Goal: Information Seeking & Learning: Learn about a topic

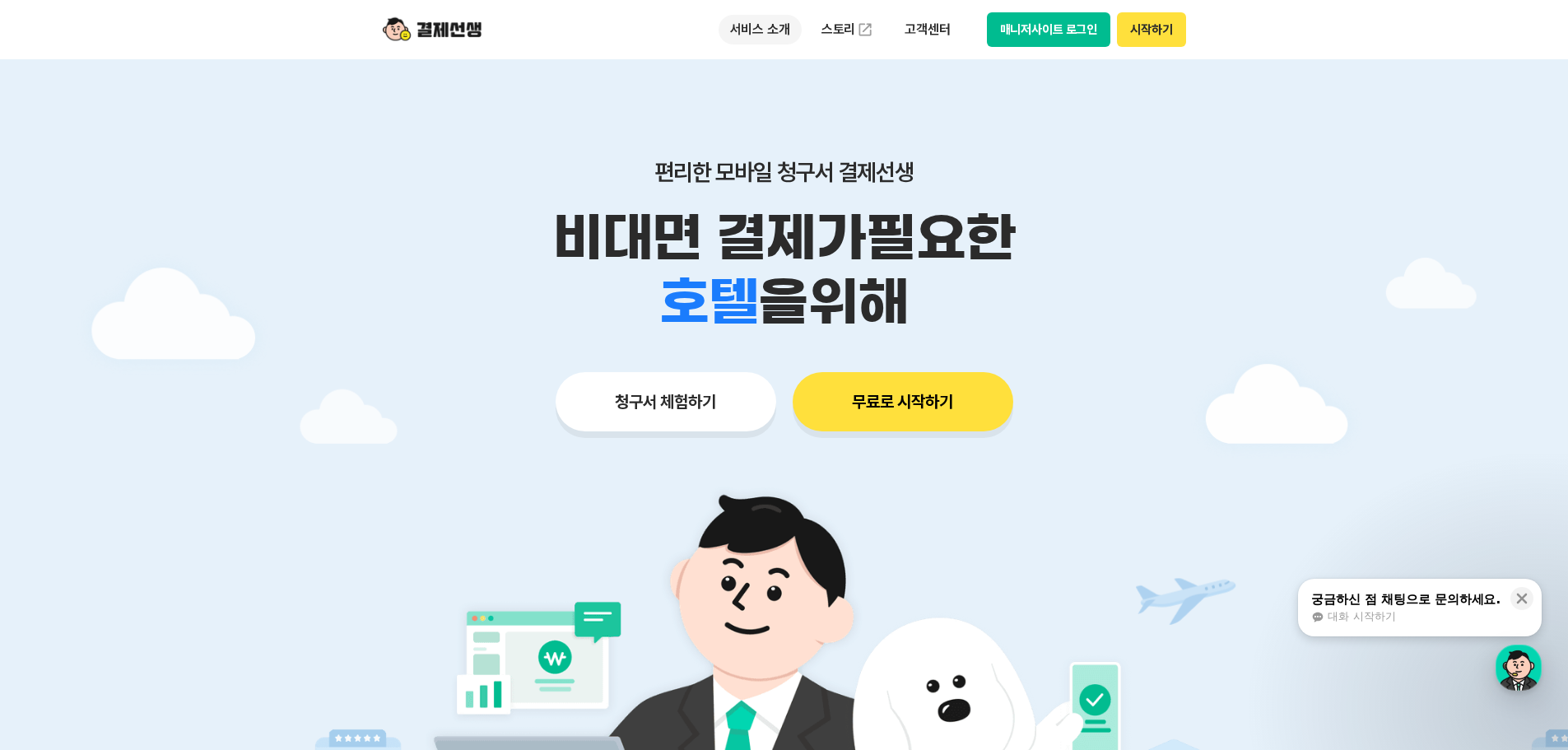
click at [766, 19] on p "서비스 소개" at bounding box center [761, 30] width 83 height 30
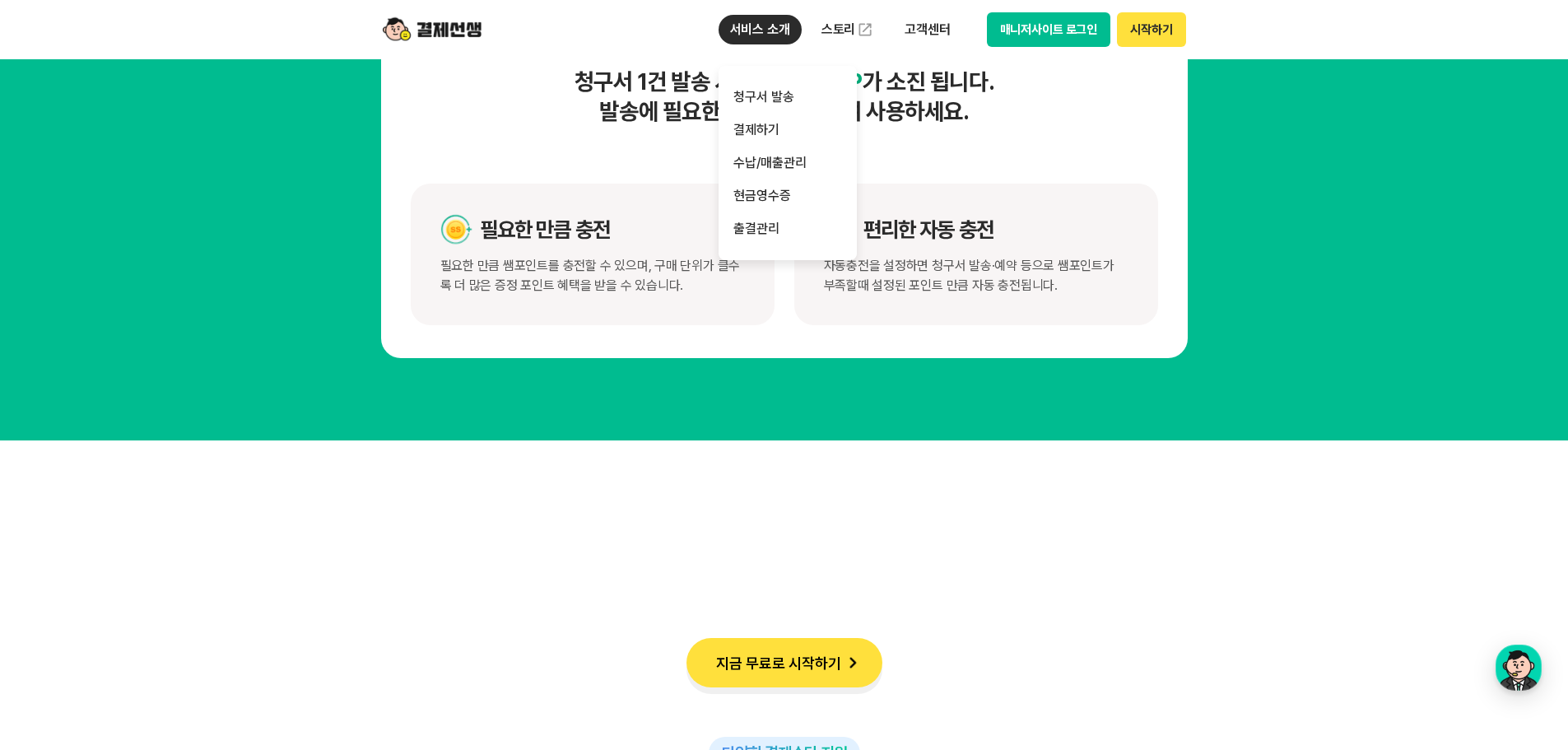
scroll to position [8889, 0]
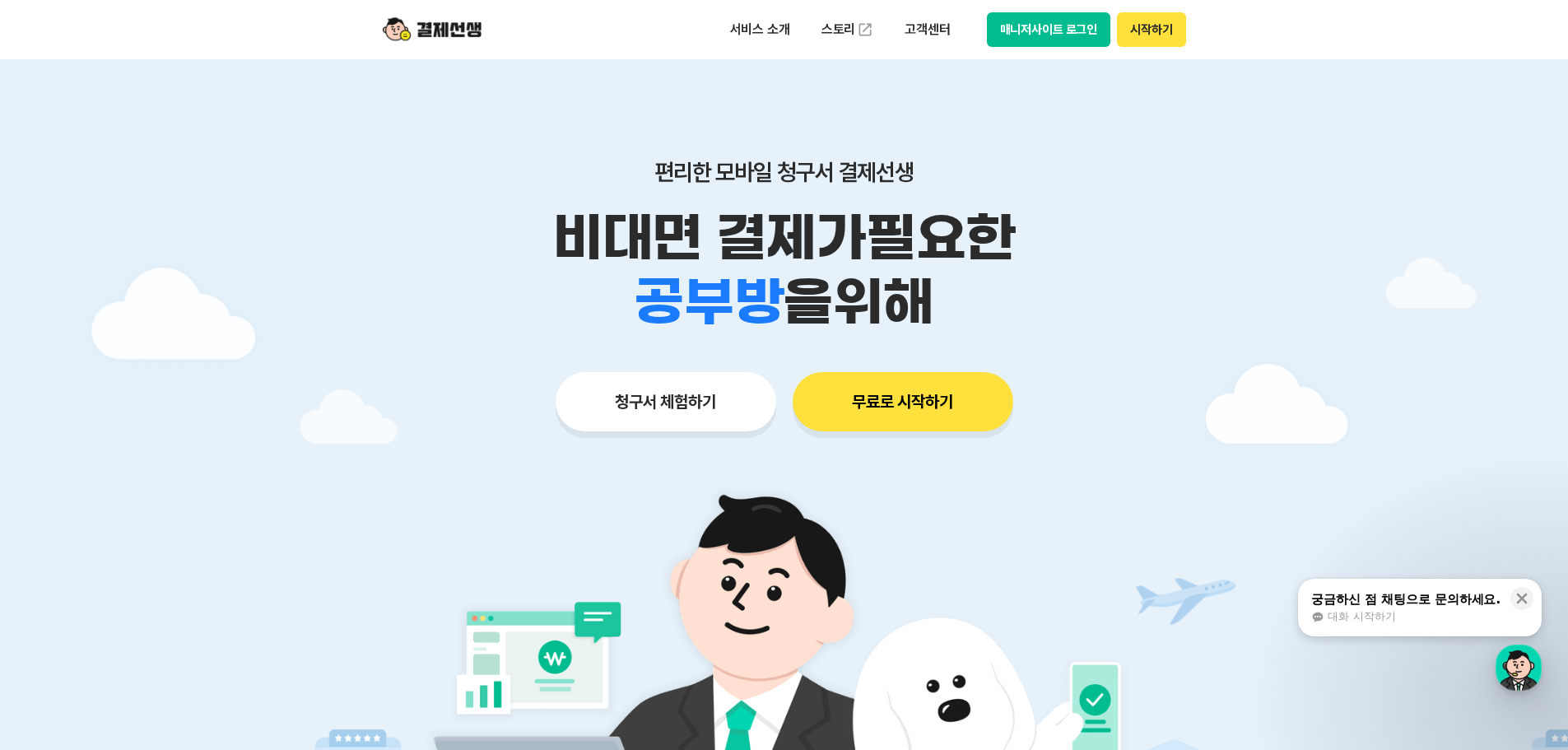
click at [1053, 33] on button "매니저사이트 로그인" at bounding box center [1049, 30] width 124 height 35
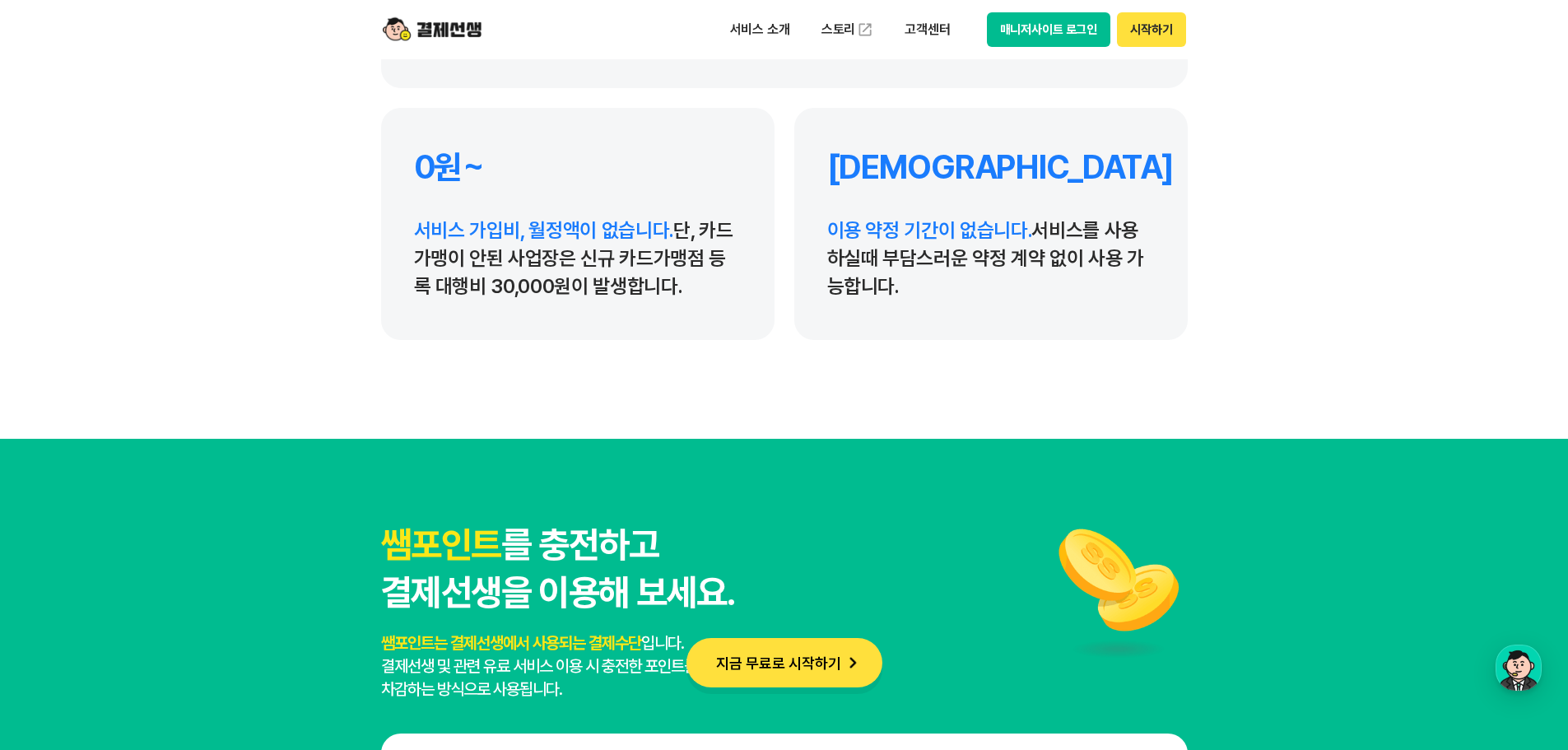
scroll to position [7572, 0]
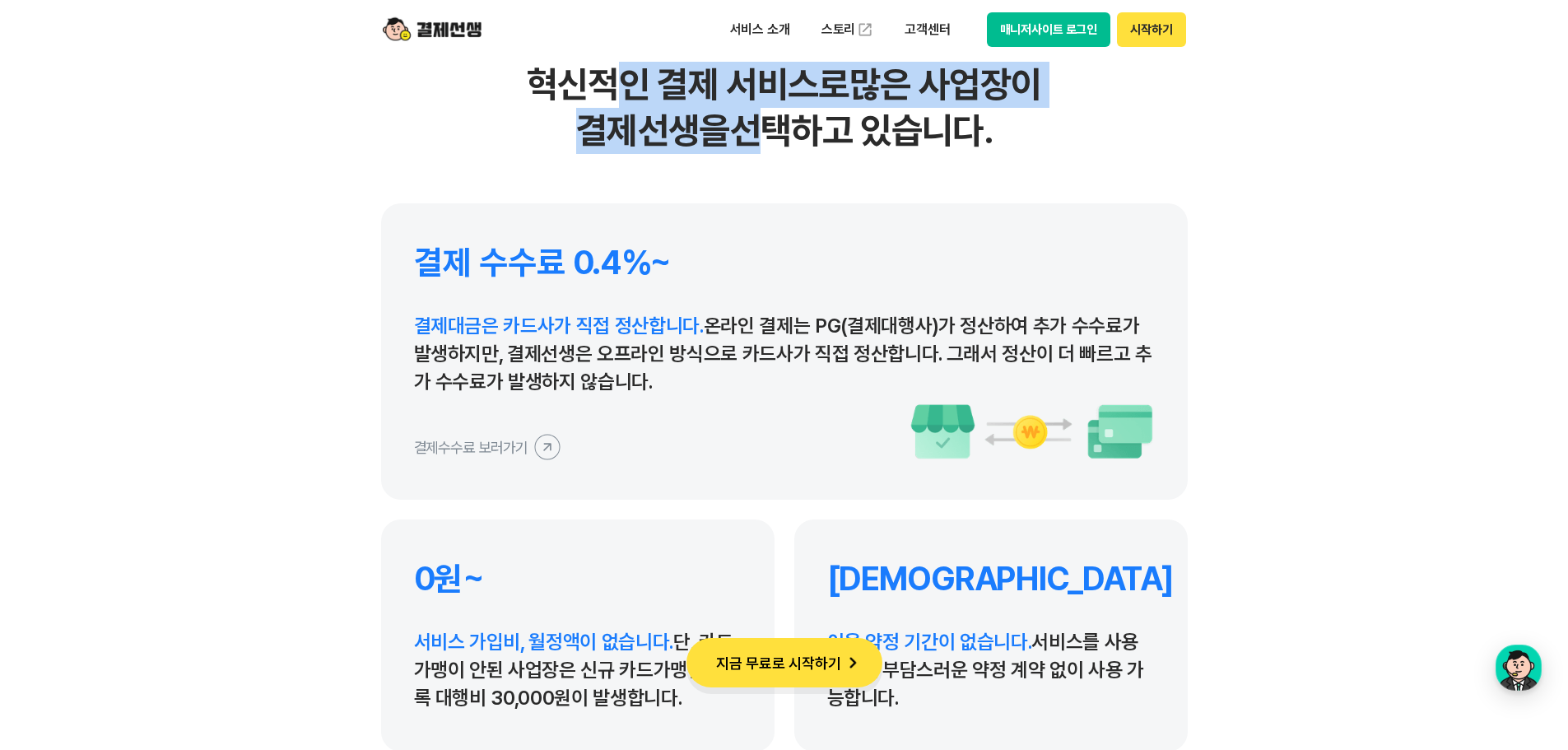
drag, startPoint x: 618, startPoint y: 96, endPoint x: 768, endPoint y: 141, distance: 156.6
click at [768, 141] on h2 "혁신적인 결제 서비스로 많은 사업장이 결제선생을 선택하고 있습니다." at bounding box center [784, 108] width 807 height 92
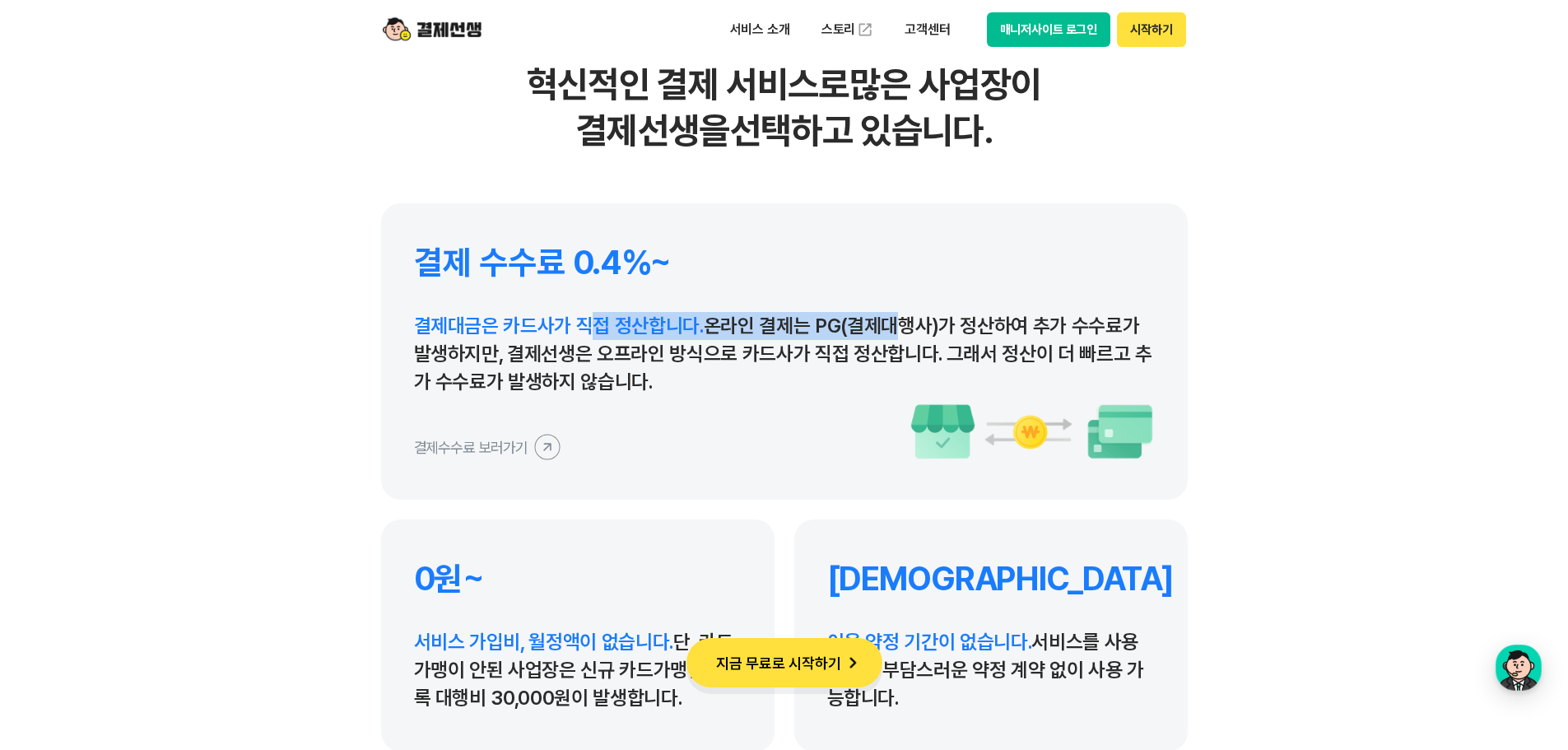
drag, startPoint x: 590, startPoint y: 319, endPoint x: 875, endPoint y: 332, distance: 285.3
click at [875, 332] on p "결제대금은 카드사가 직접 정산합니다. 온라인 결제는 PG(결제대행사)가 정산하여 추가 수수료가 발생하지만, 결제선생은 오프라인 방식으로 카드사…" at bounding box center [784, 353] width 741 height 84
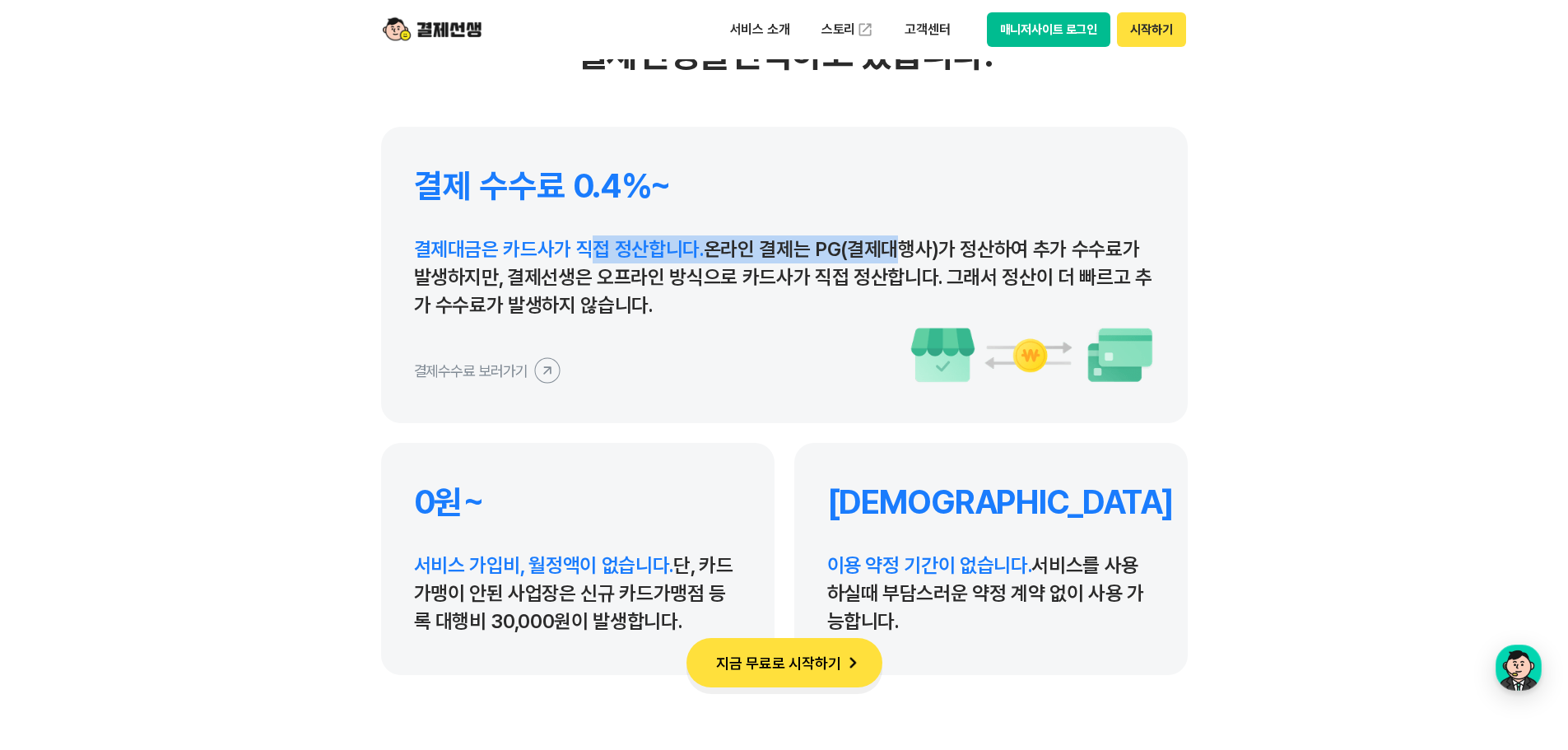
scroll to position [7819, 0]
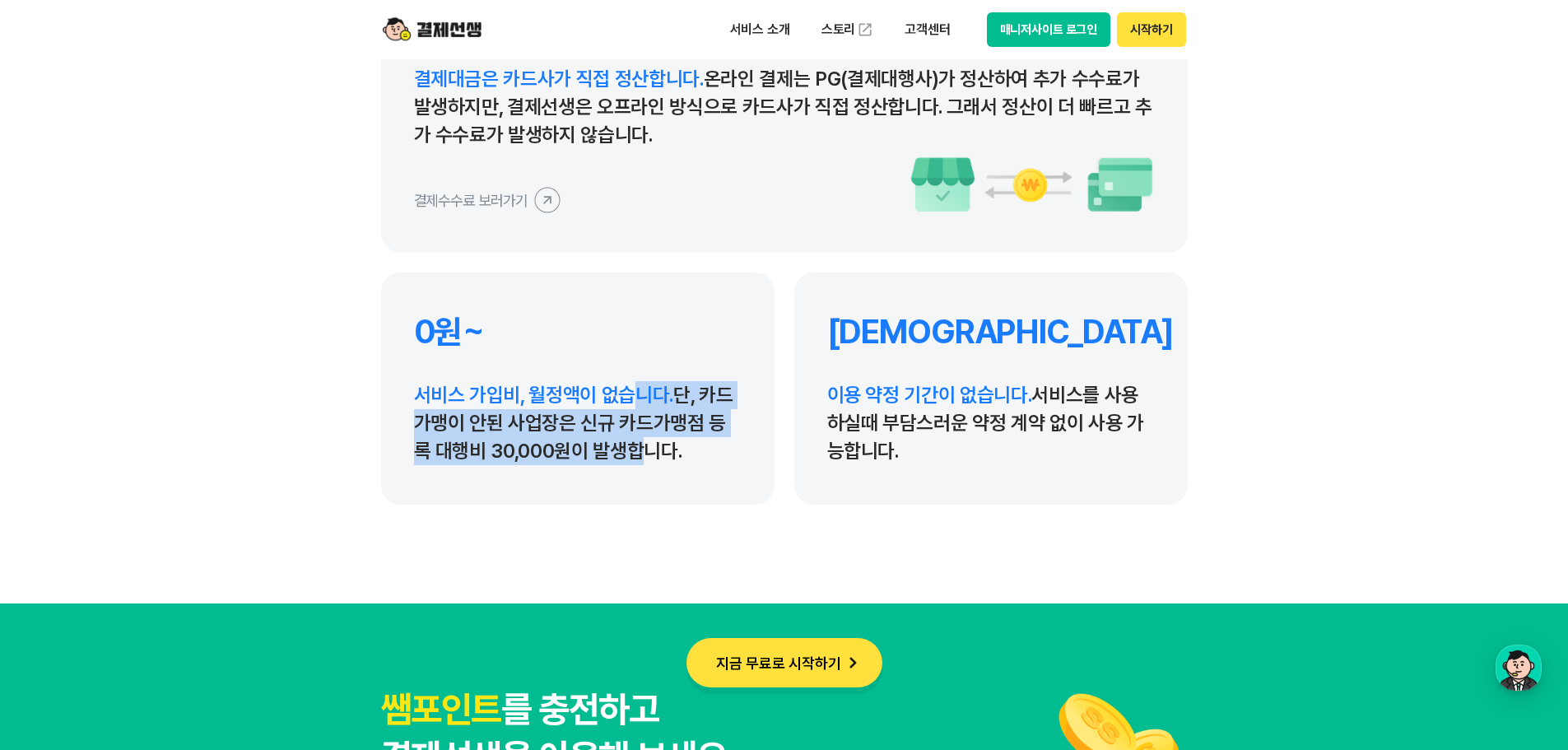
drag, startPoint x: 633, startPoint y: 390, endPoint x: 605, endPoint y: 438, distance: 55.6
click at [605, 438] on p "서비스 가입비, 월정액이 없습니다. 단, 카드가맹이 안된 사업장은 신규 카드가맹점 등록 대행비 30,000원이 발생합니다." at bounding box center [577, 423] width 327 height 84
click at [649, 429] on p "서비스 가입비, 월정액이 없습니다. 단, 카드가맹이 안된 사업장은 신규 카드가맹점 등록 대행비 30,000원이 발생합니다." at bounding box center [577, 423] width 327 height 84
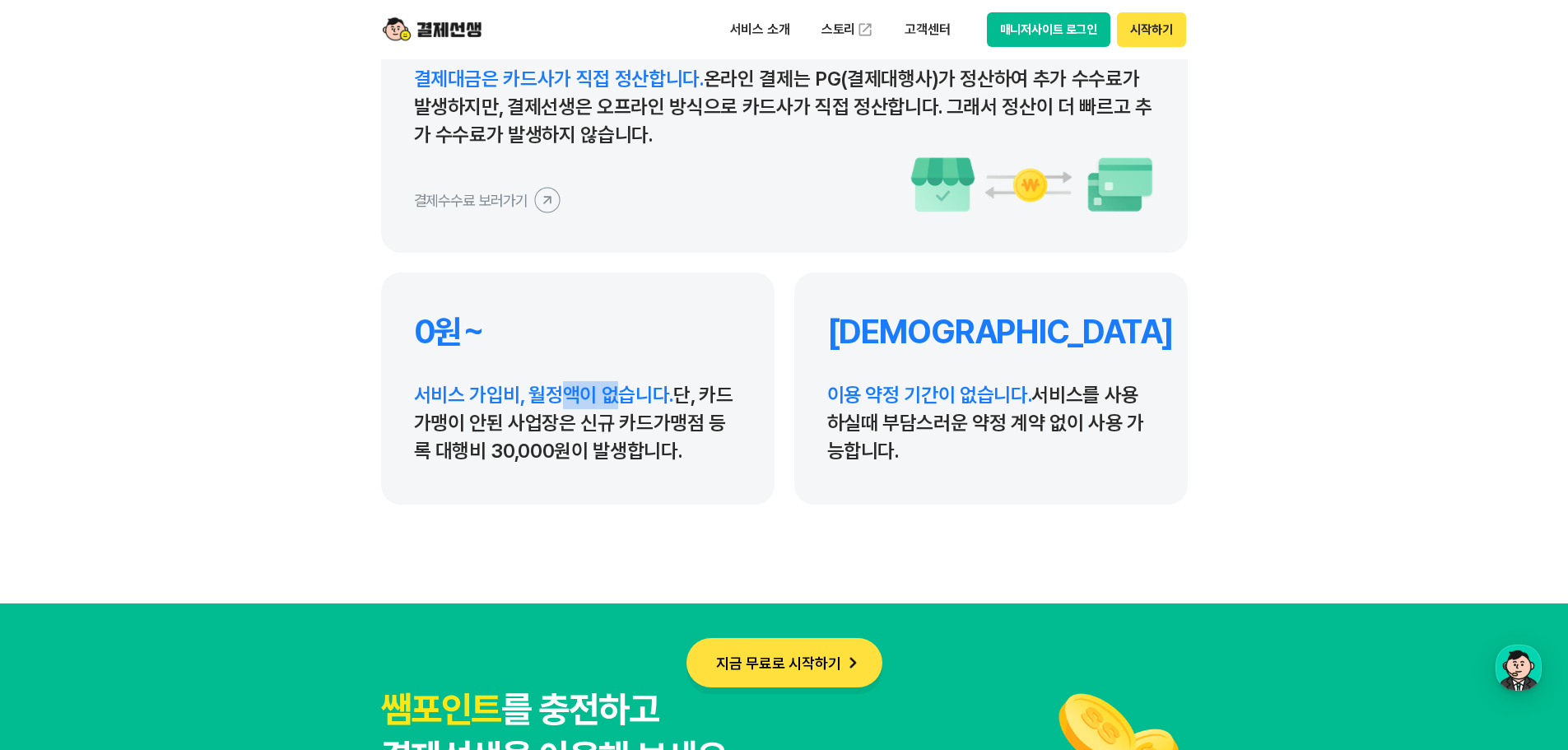
drag, startPoint x: 613, startPoint y: 394, endPoint x: 559, endPoint y: 391, distance: 54.1
click at [559, 391] on span "서비스 가입비, 월정액이 없습니다." at bounding box center [544, 394] width 260 height 23
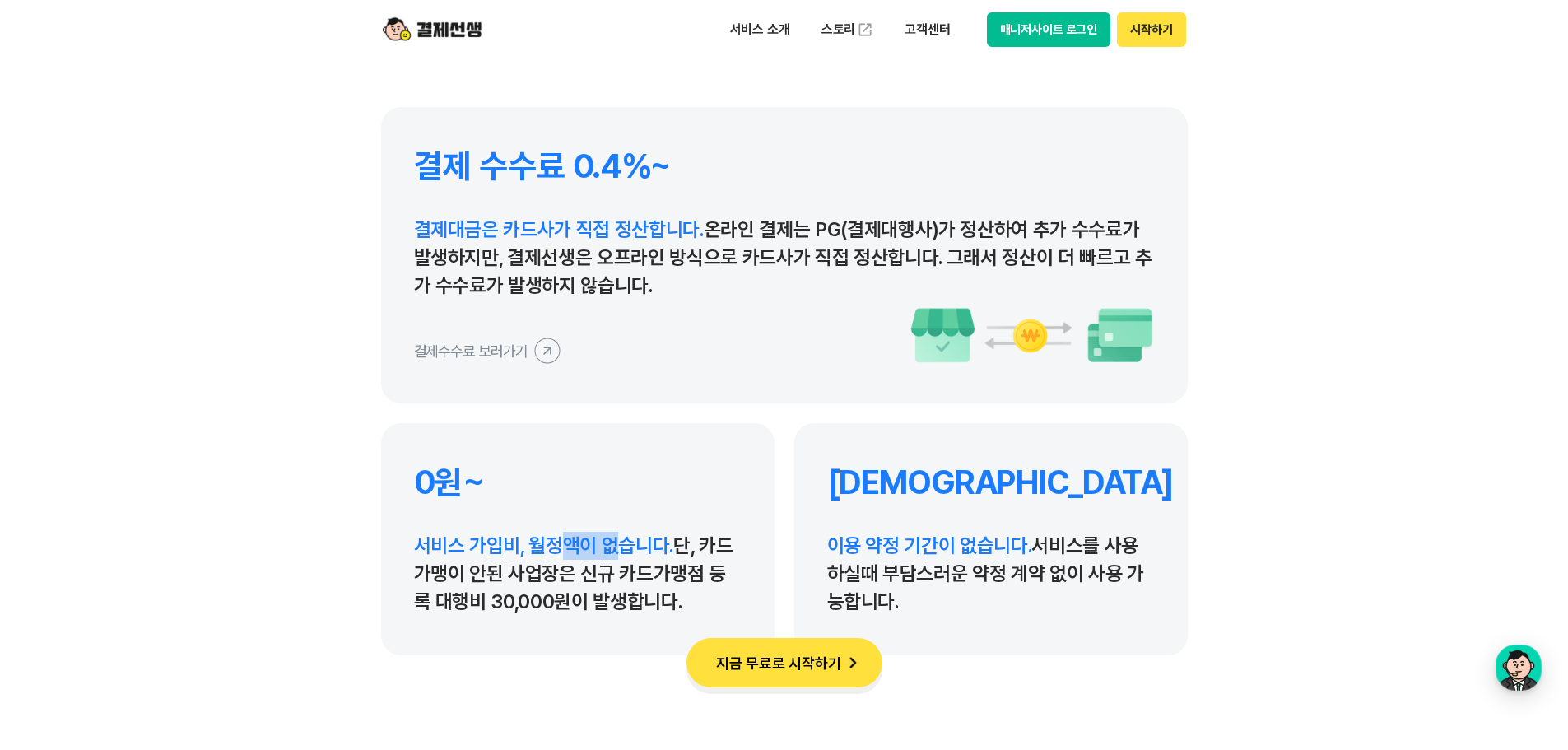
scroll to position [7503, 0]
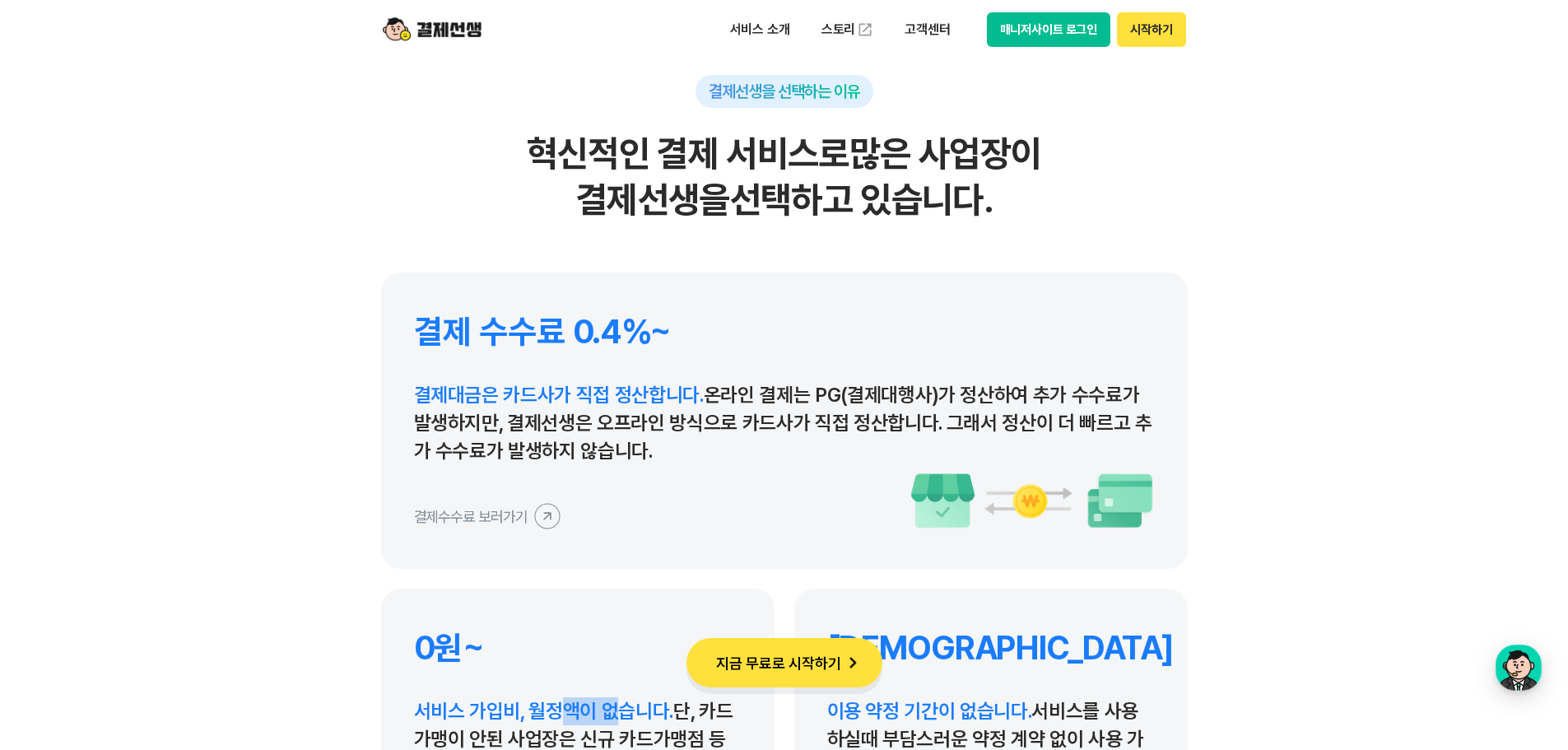
click at [526, 513] on button "결제수수료 보러가기" at bounding box center [487, 516] width 147 height 26
